Goal: Transaction & Acquisition: Download file/media

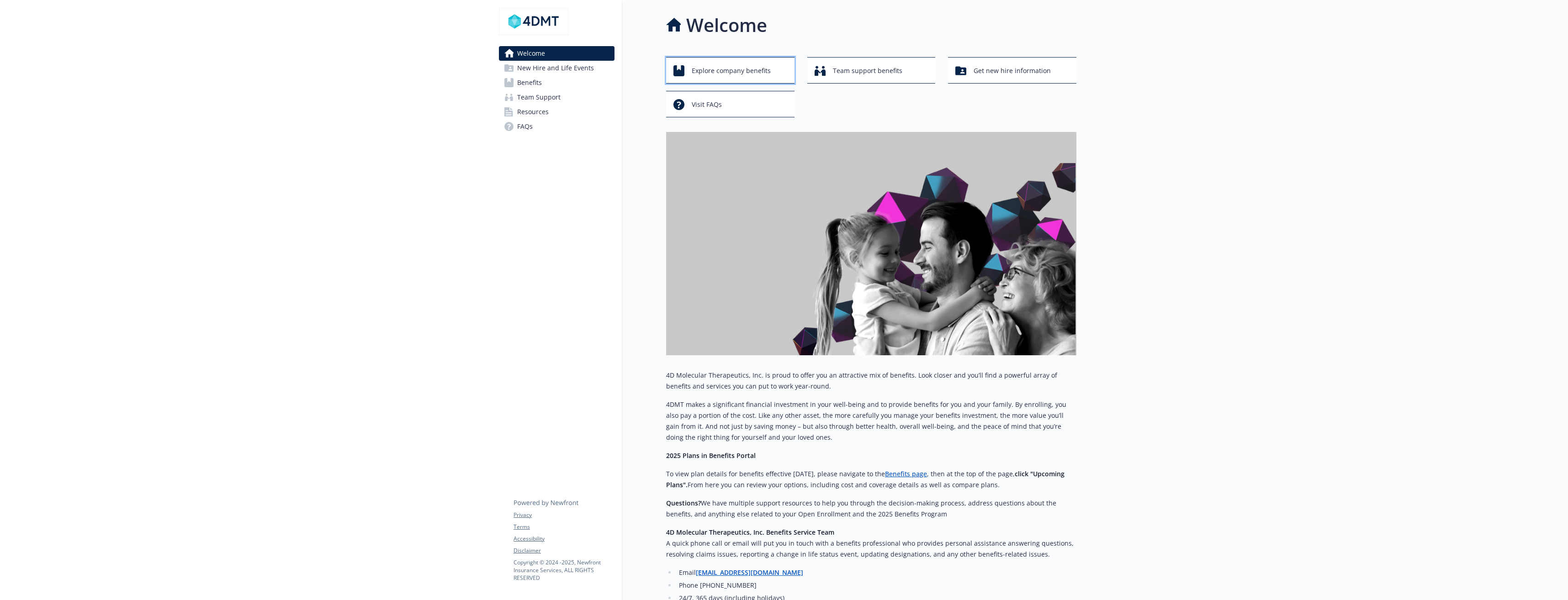
click at [763, 74] on span "Explore company benefits" at bounding box center [731, 71] width 79 height 18
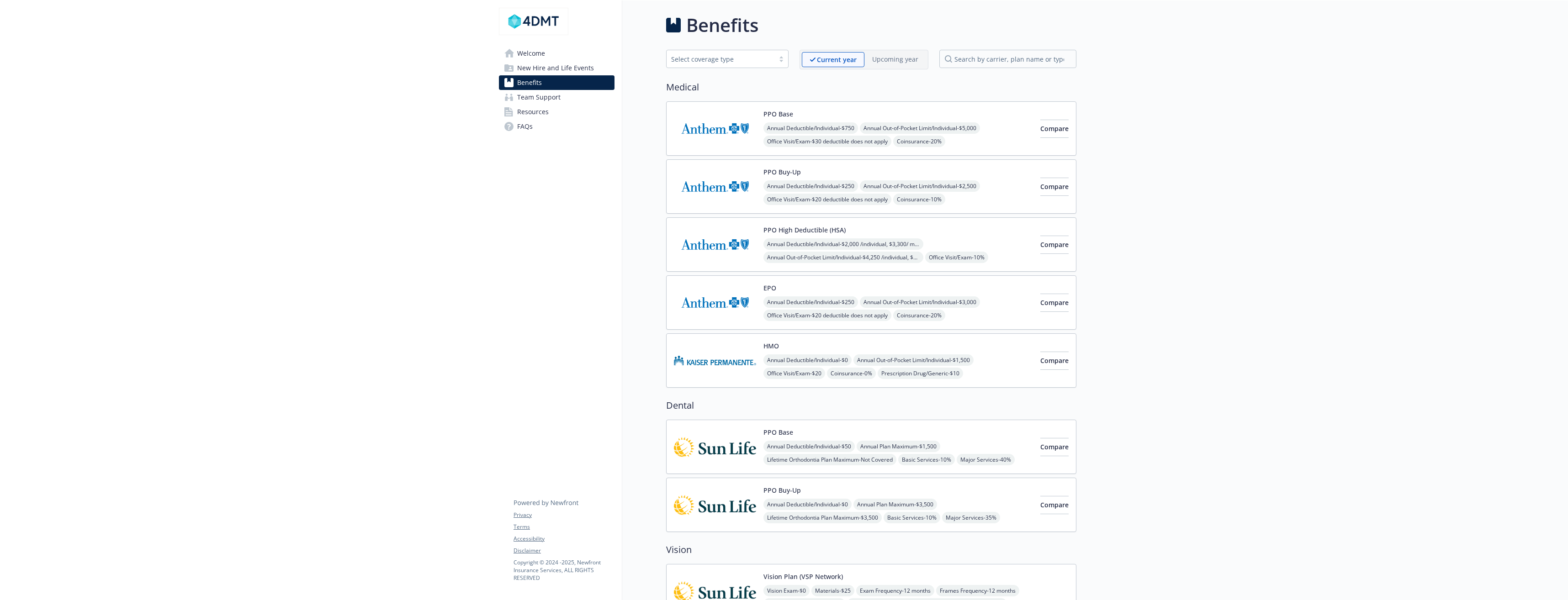
click at [746, 182] on img at bounding box center [715, 187] width 82 height 39
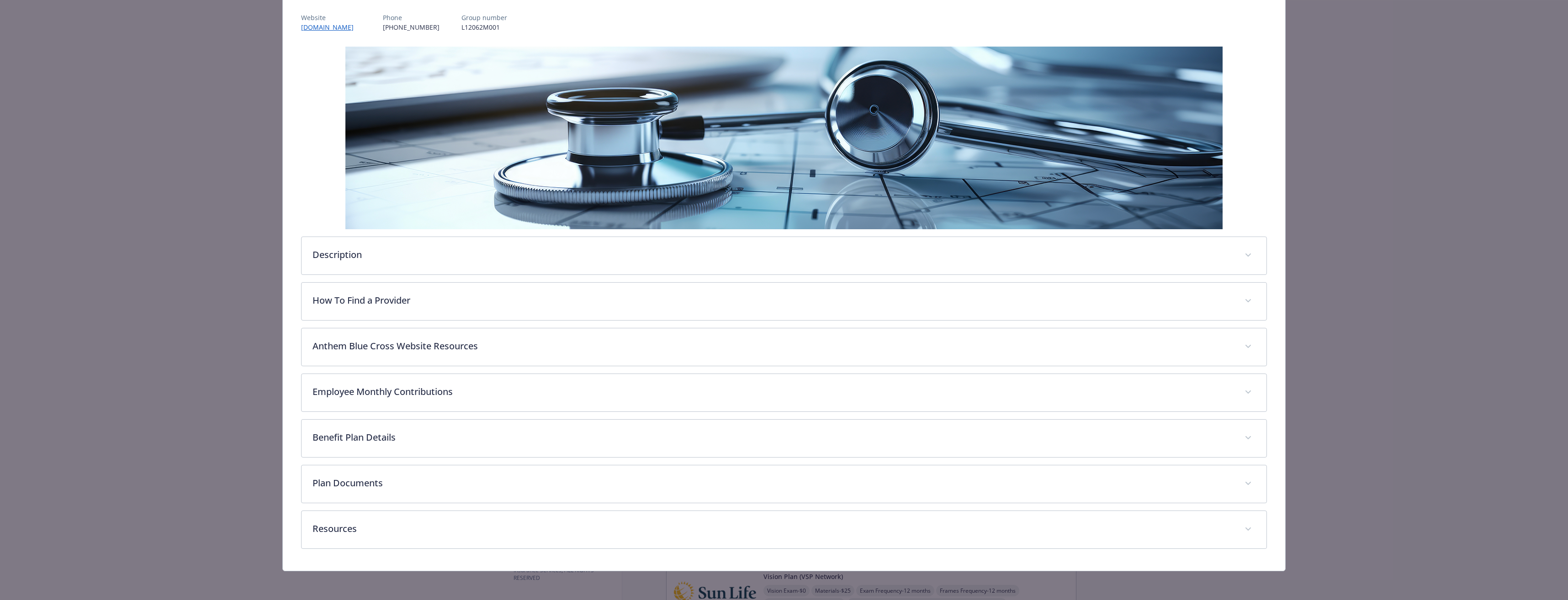
scroll to position [108, 0]
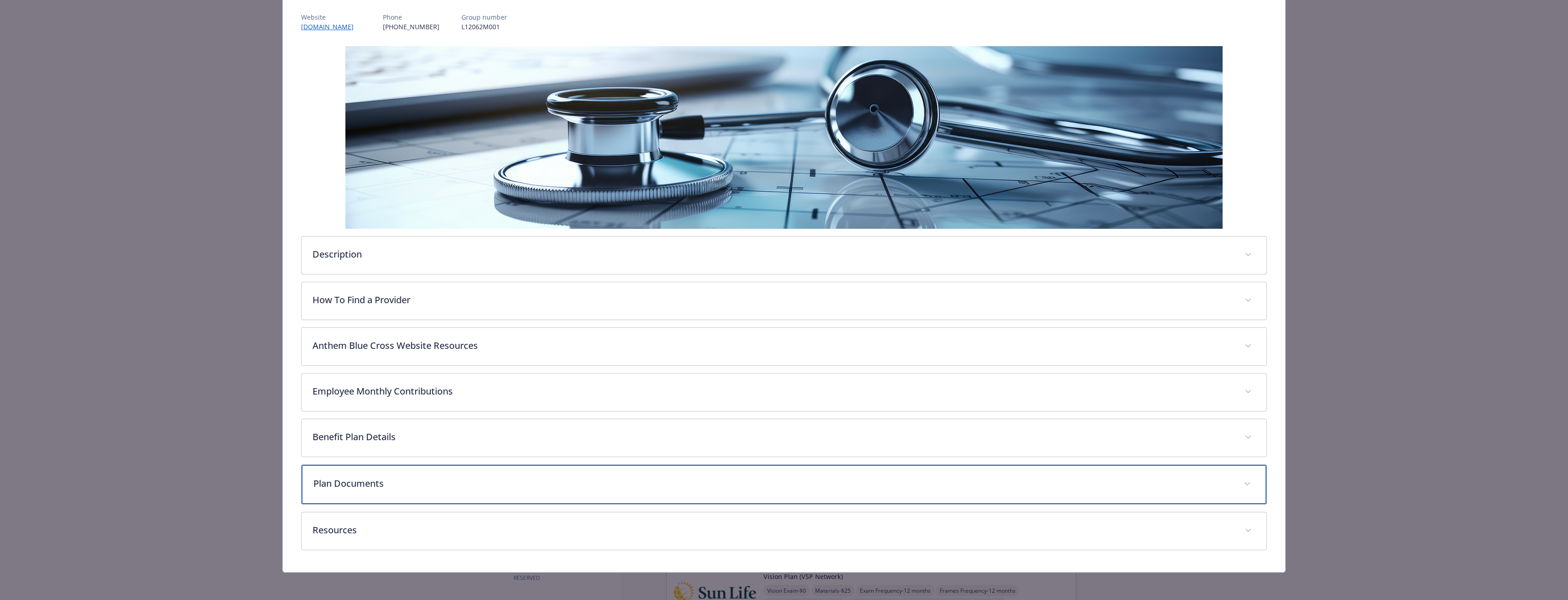
click at [642, 481] on p "Plan Documents" at bounding box center [773, 484] width 919 height 14
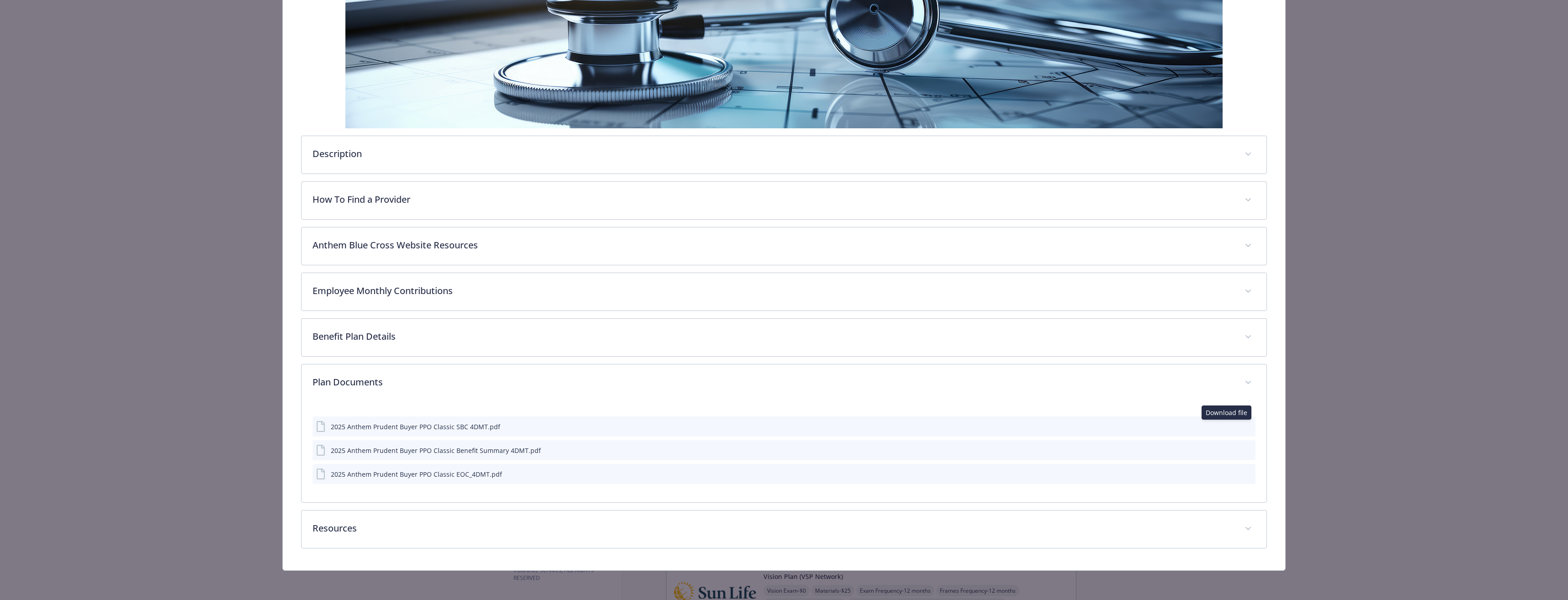
scroll to position [208, 0]
click at [1228, 428] on icon "download file" at bounding box center [1232, 426] width 7 height 7
click at [1228, 476] on icon "download file" at bounding box center [1232, 473] width 7 height 7
